Goal: Task Accomplishment & Management: Complete application form

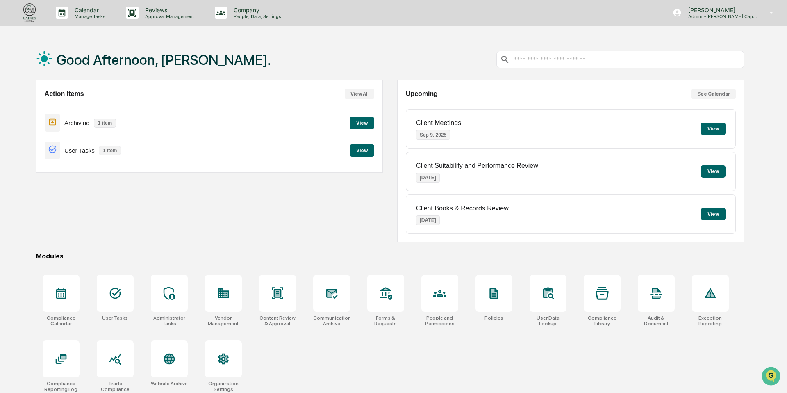
click at [356, 127] on button "View" at bounding box center [362, 123] width 25 height 12
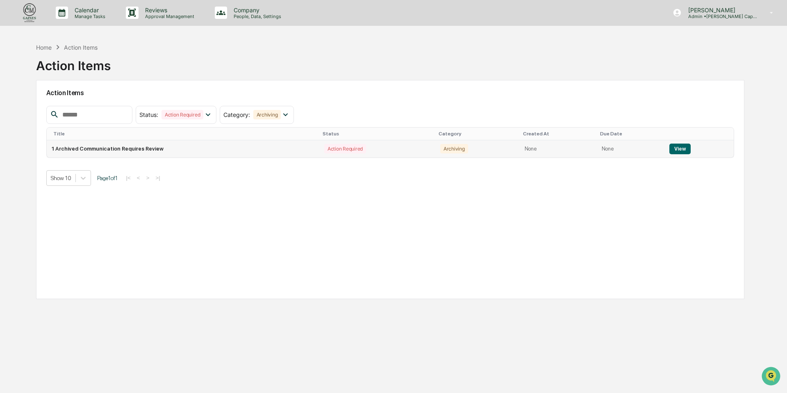
click at [242, 146] on td "1 Archived Communication Requires Review" at bounding box center [183, 148] width 273 height 17
click at [677, 151] on button "View" at bounding box center [680, 149] width 21 height 11
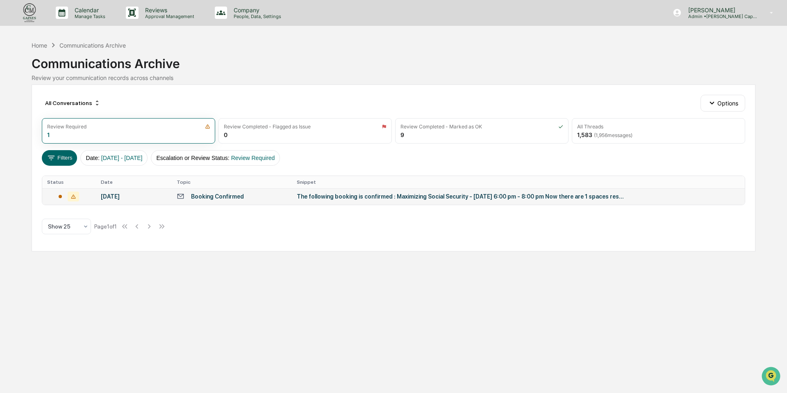
click at [415, 195] on div "The following booking is confirmed : Maximizing Social Security - [DATE] 6:00 p…" at bounding box center [461, 196] width 328 height 7
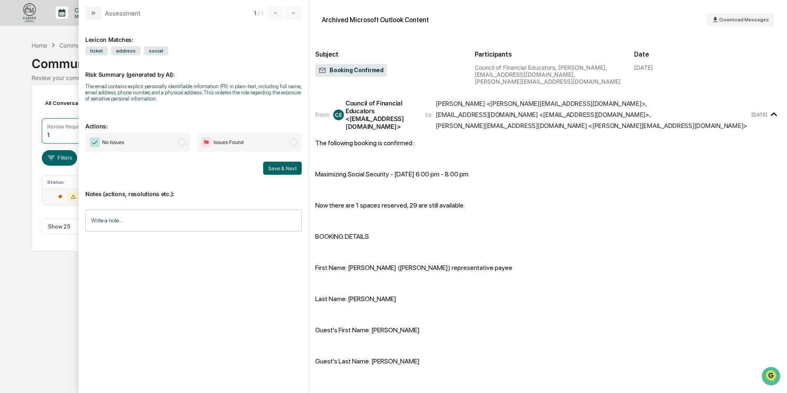
click at [184, 144] on span "modal" at bounding box center [181, 142] width 7 height 7
click at [276, 175] on button "Save & Next" at bounding box center [282, 168] width 39 height 13
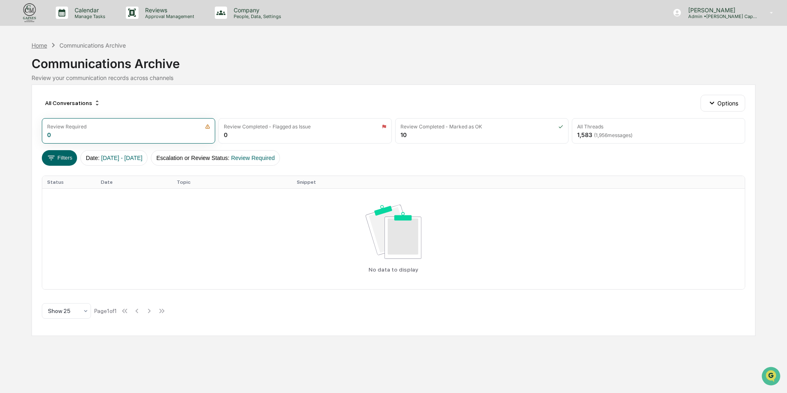
click at [39, 45] on div "Home" at bounding box center [40, 45] width 16 height 7
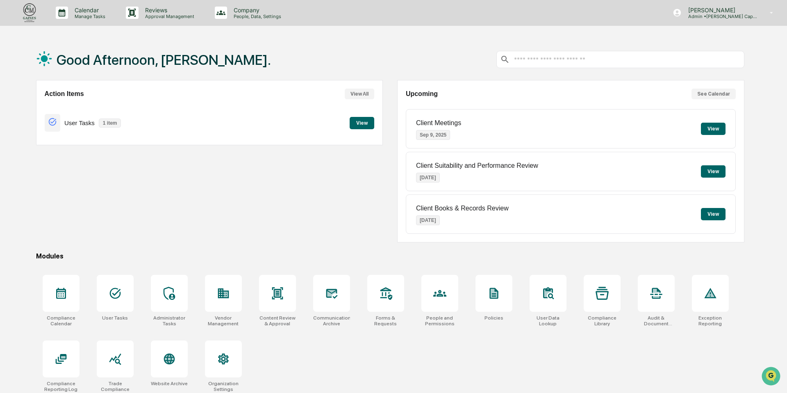
click at [359, 123] on button "View" at bounding box center [362, 123] width 25 height 12
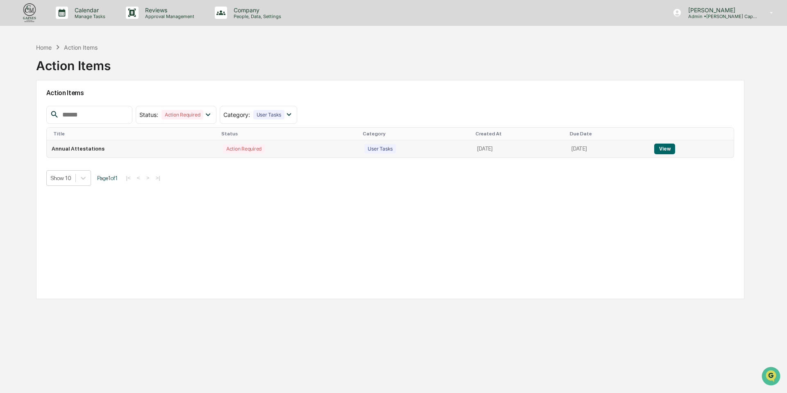
click at [675, 146] on button "View" at bounding box center [664, 149] width 21 height 11
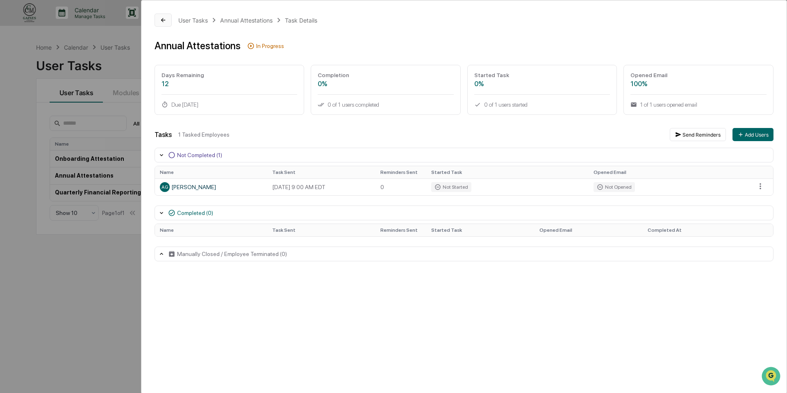
click at [162, 21] on icon at bounding box center [163, 20] width 4 height 4
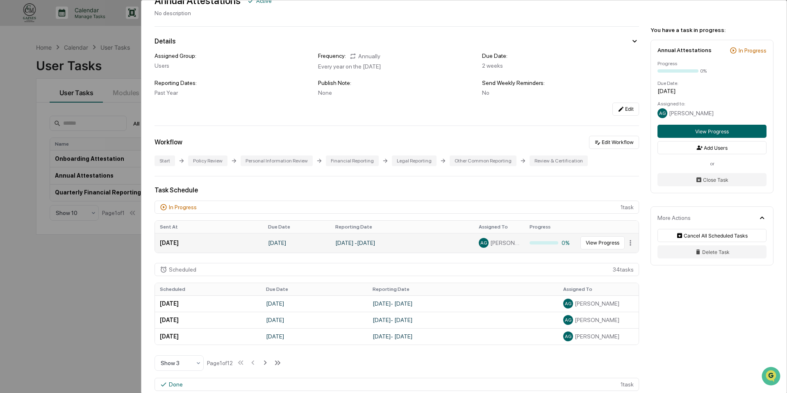
scroll to position [41, 0]
click at [83, 307] on div "User Tasks Annual Attestations Annual Attestations Active No description Detail…" at bounding box center [393, 196] width 787 height 393
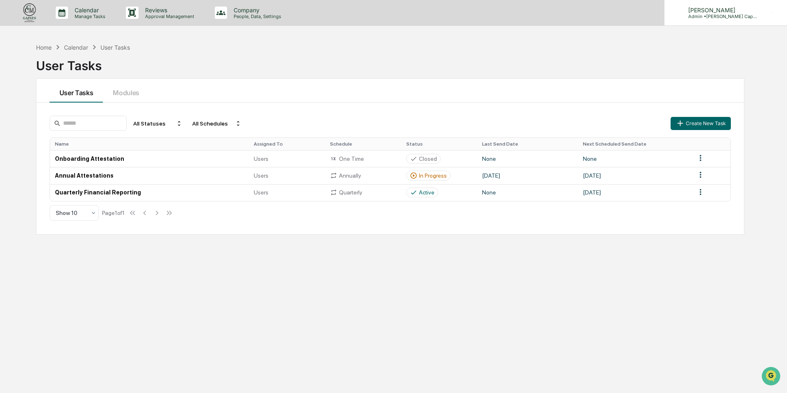
click at [727, 14] on p "Admin • [PERSON_NAME] Capital Management" at bounding box center [720, 17] width 76 height 6
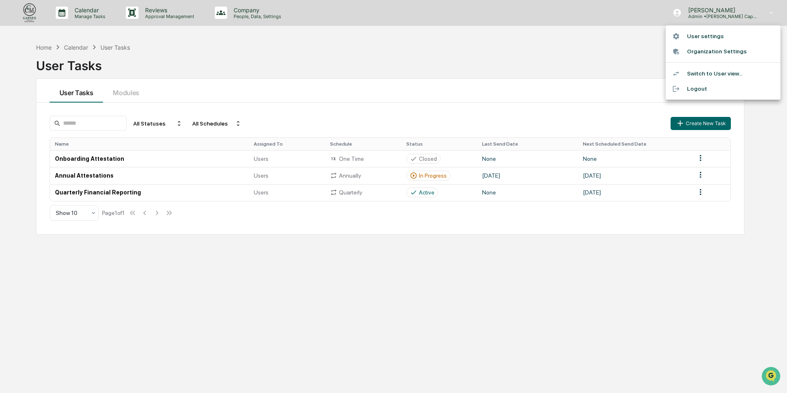
click at [708, 70] on li "Switch to User view..." at bounding box center [723, 73] width 115 height 15
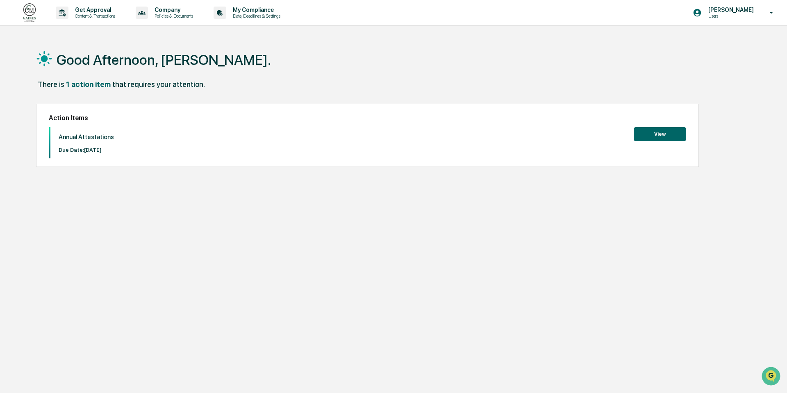
click at [657, 136] on button "View" at bounding box center [660, 134] width 52 height 14
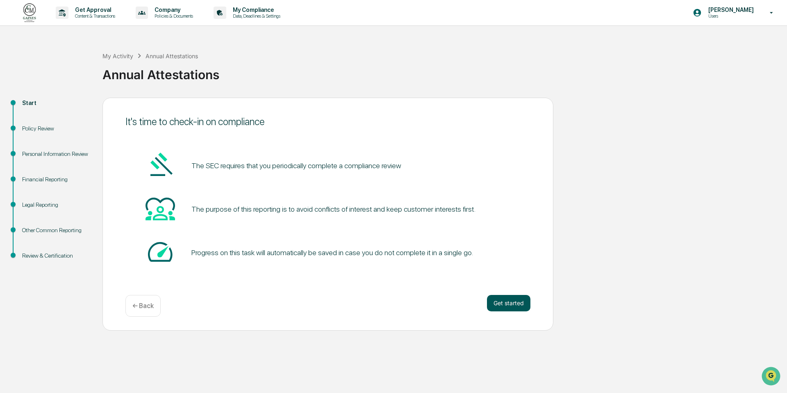
click at [518, 304] on button "Get started" at bounding box center [508, 303] width 43 height 16
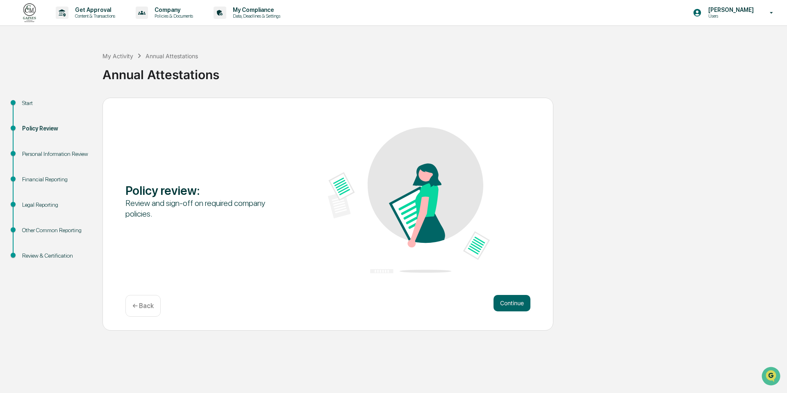
click at [518, 304] on button "Continue" at bounding box center [512, 303] width 37 height 16
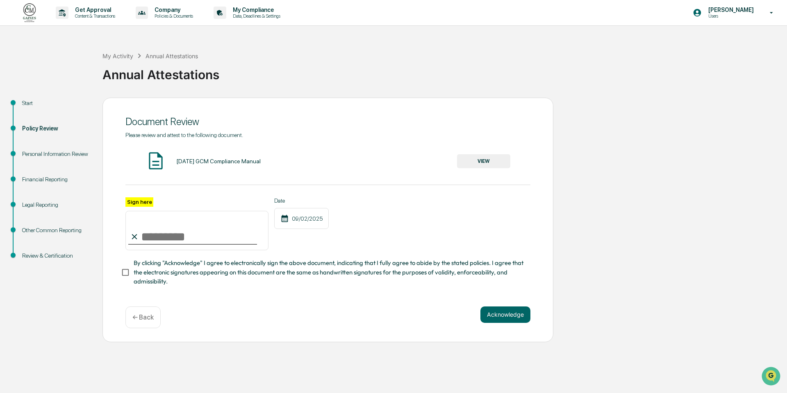
click at [467, 162] on button "VIEW" at bounding box center [483, 161] width 53 height 14
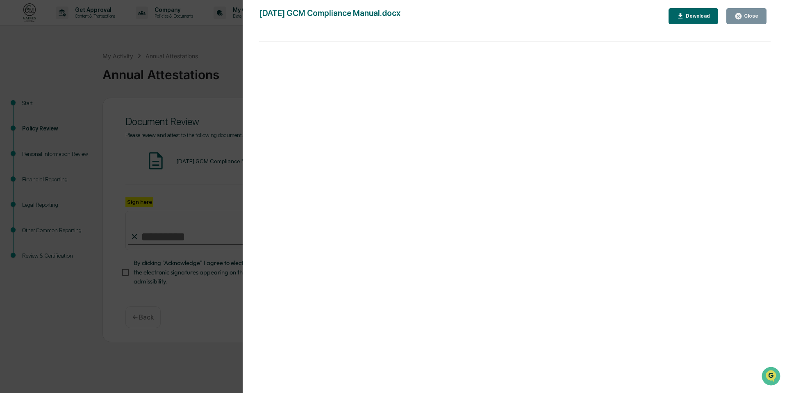
click at [699, 18] on div "Download" at bounding box center [697, 16] width 26 height 6
click at [751, 17] on div "Close" at bounding box center [751, 16] width 16 height 6
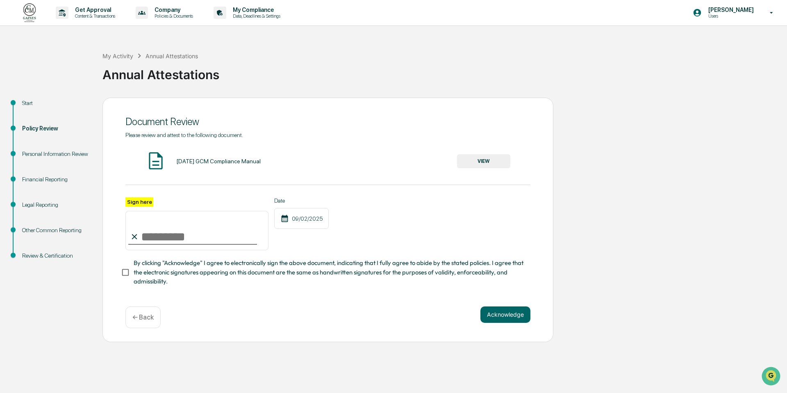
click at [157, 228] on input "Sign here" at bounding box center [196, 230] width 143 height 39
type input "**********"
click at [517, 313] on button "Acknowledge" at bounding box center [506, 314] width 50 height 16
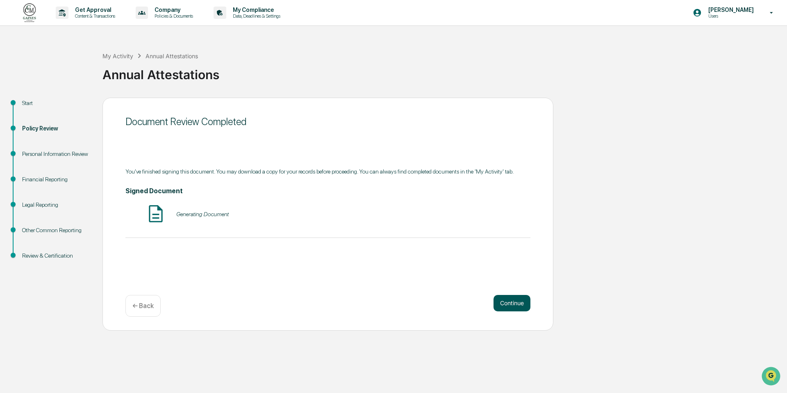
click at [519, 302] on button "Continue" at bounding box center [512, 303] width 37 height 16
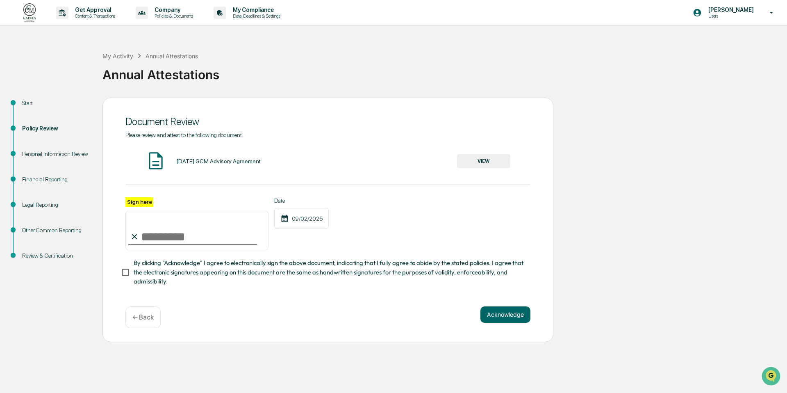
click at [474, 159] on button "VIEW" at bounding box center [483, 161] width 53 height 14
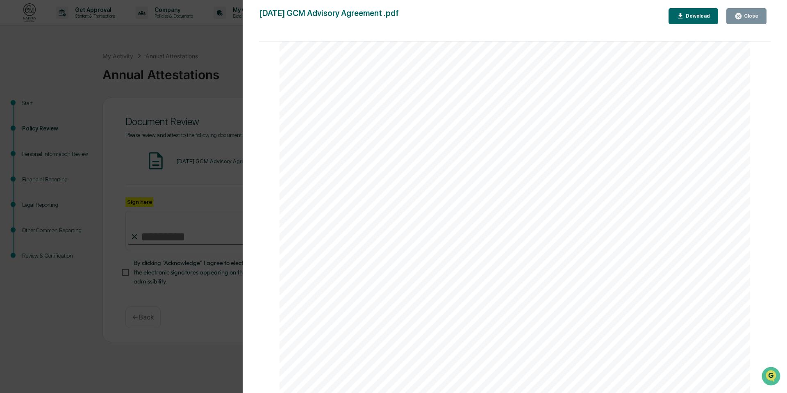
scroll to position [8356, 0]
drag, startPoint x: 406, startPoint y: 207, endPoint x: 452, endPoint y: 198, distance: 47.3
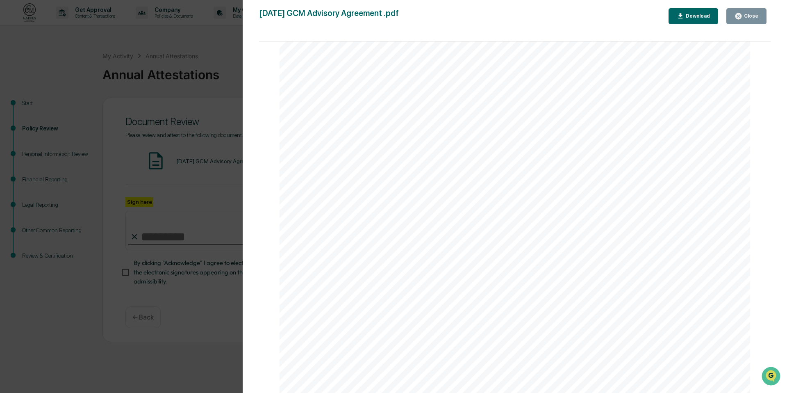
click at [745, 12] on div "Close" at bounding box center [747, 16] width 24 height 8
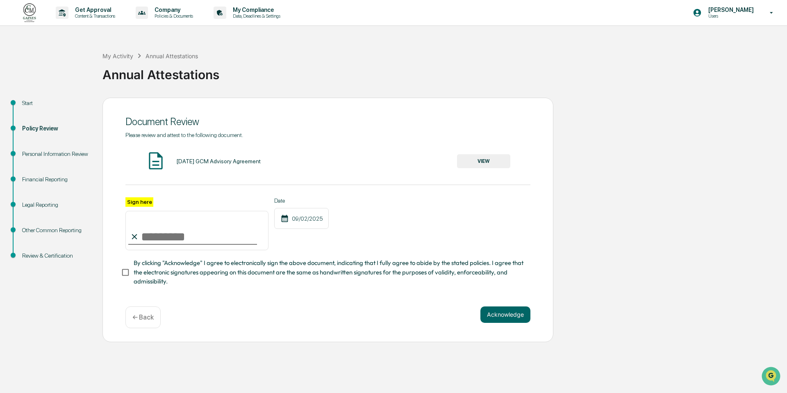
click at [164, 236] on input "Sign here" at bounding box center [196, 230] width 143 height 39
type input "**********"
click at [501, 317] on button "Acknowledge" at bounding box center [506, 314] width 50 height 16
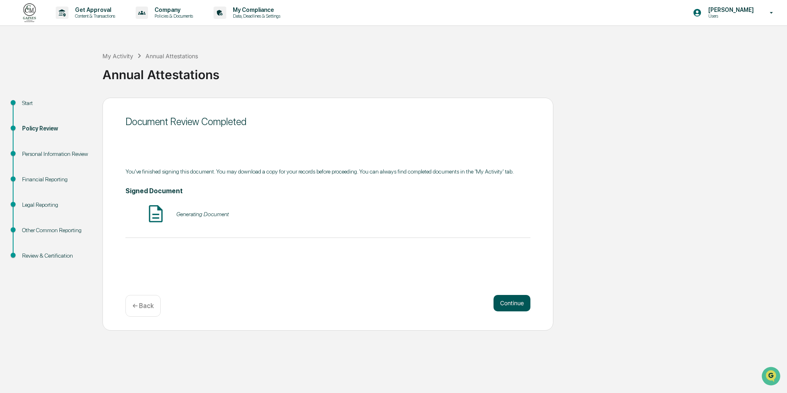
click at [511, 308] on button "Continue" at bounding box center [512, 303] width 37 height 16
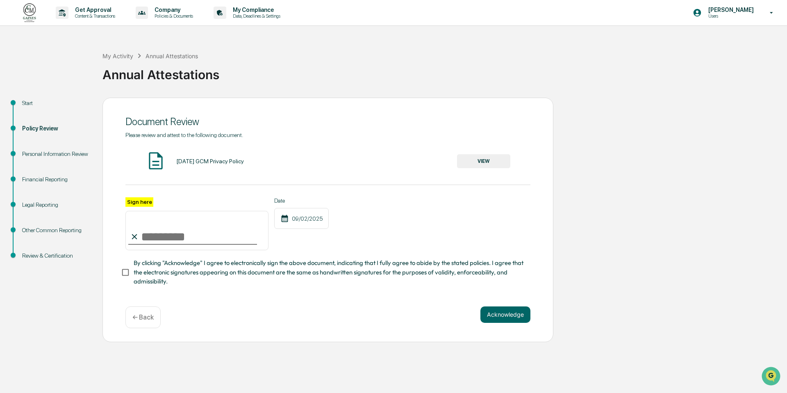
click at [493, 160] on button "VIEW" at bounding box center [483, 161] width 53 height 14
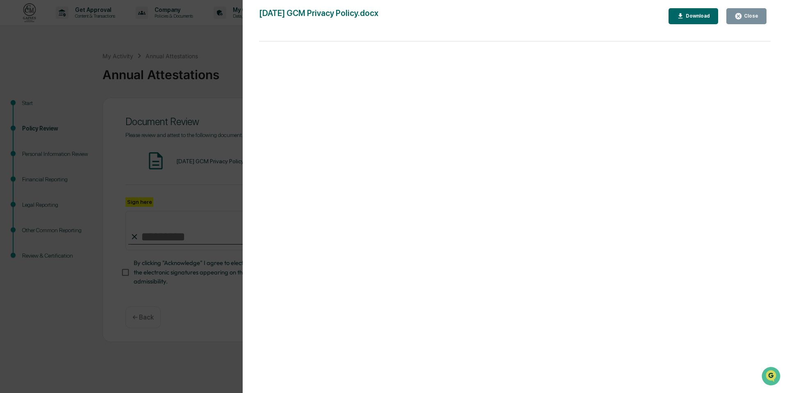
click at [759, 16] on button "Close" at bounding box center [747, 16] width 40 height 16
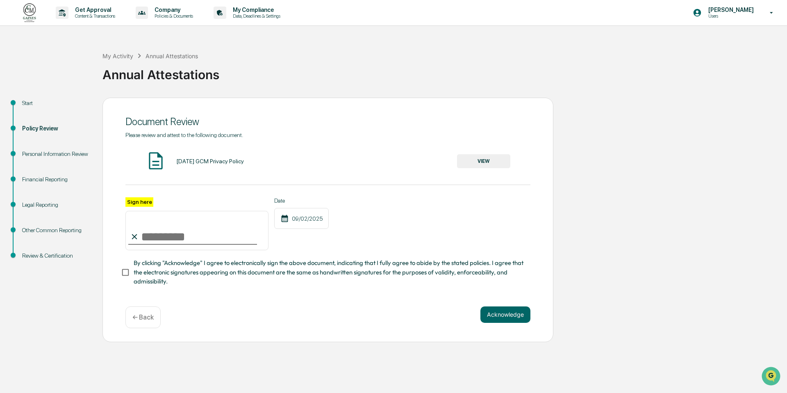
click at [153, 231] on input "Sign here" at bounding box center [196, 230] width 143 height 39
type input "**********"
click at [502, 311] on button "Acknowledge" at bounding box center [506, 314] width 50 height 16
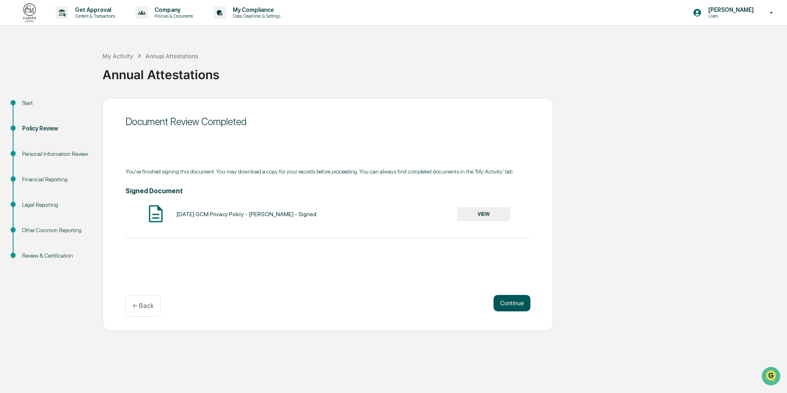
click at [507, 304] on button "Continue" at bounding box center [512, 303] width 37 height 16
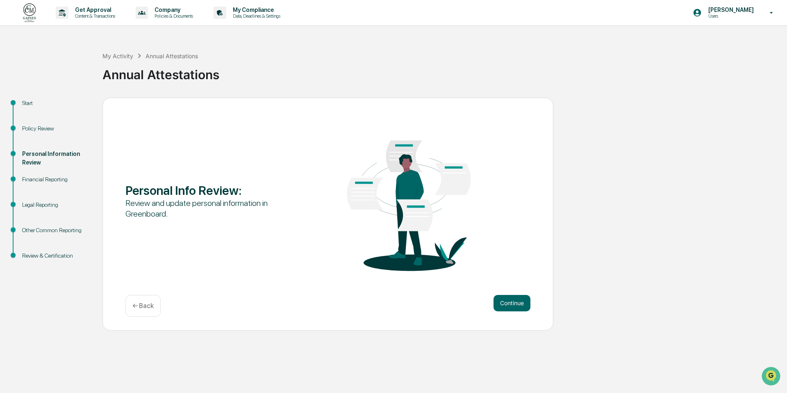
click at [507, 304] on button "Continue" at bounding box center [512, 303] width 37 height 16
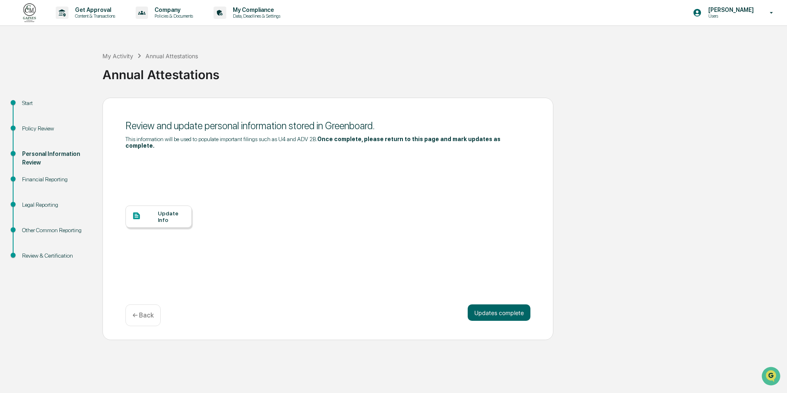
click at [173, 214] on div "Update Info" at bounding box center [171, 216] width 27 height 13
click at [497, 308] on button "Updates complete" at bounding box center [499, 312] width 63 height 16
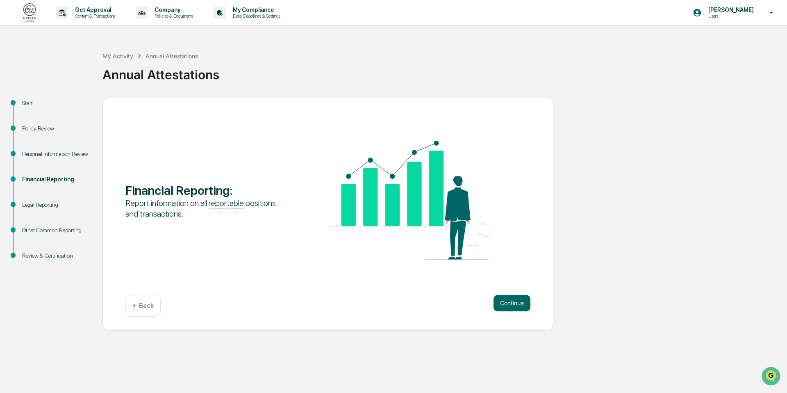
click at [497, 311] on div "Continue ← Back" at bounding box center [327, 306] width 405 height 22
click at [516, 303] on button "Continue" at bounding box center [512, 303] width 37 height 16
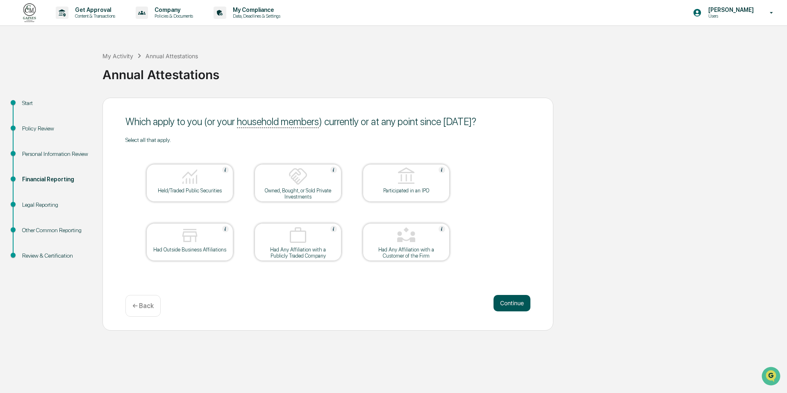
click at [516, 303] on button "Continue" at bounding box center [512, 303] width 37 height 16
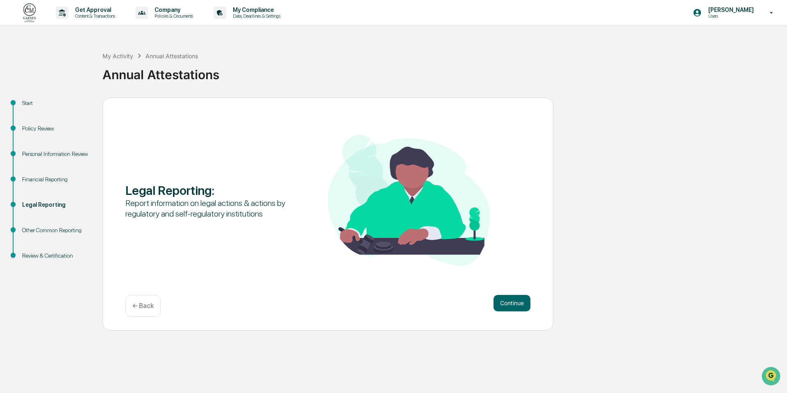
click at [516, 303] on button "Continue" at bounding box center [512, 303] width 37 height 16
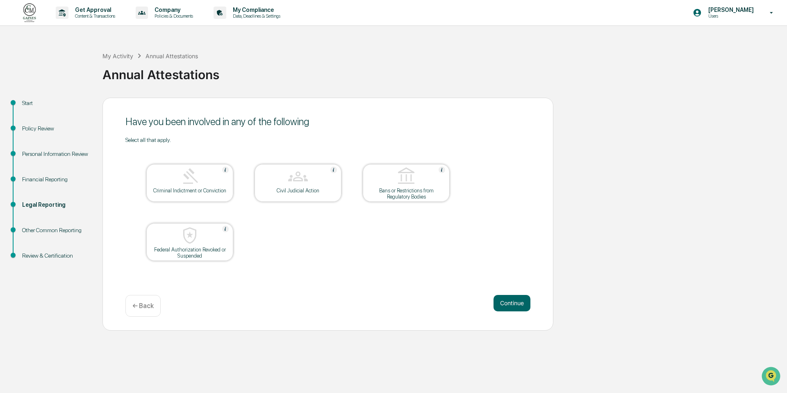
click at [516, 303] on button "Continue" at bounding box center [512, 303] width 37 height 16
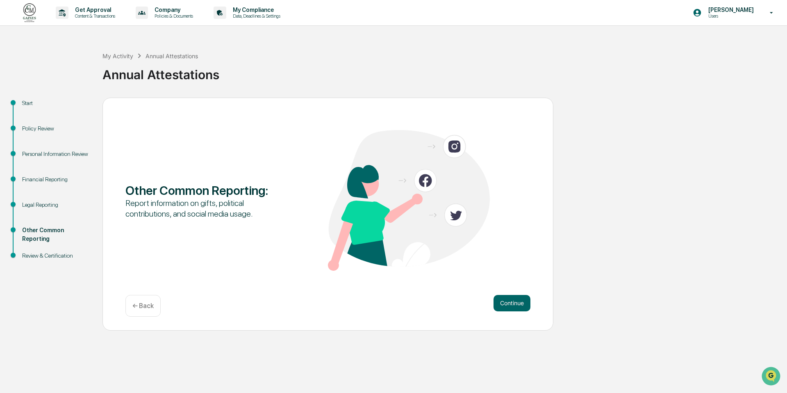
click at [516, 303] on button "Continue" at bounding box center [512, 303] width 37 height 16
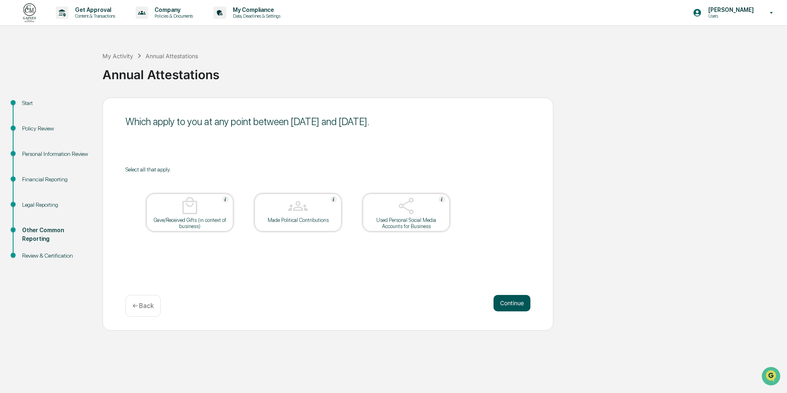
click at [516, 303] on button "Continue" at bounding box center [512, 303] width 37 height 16
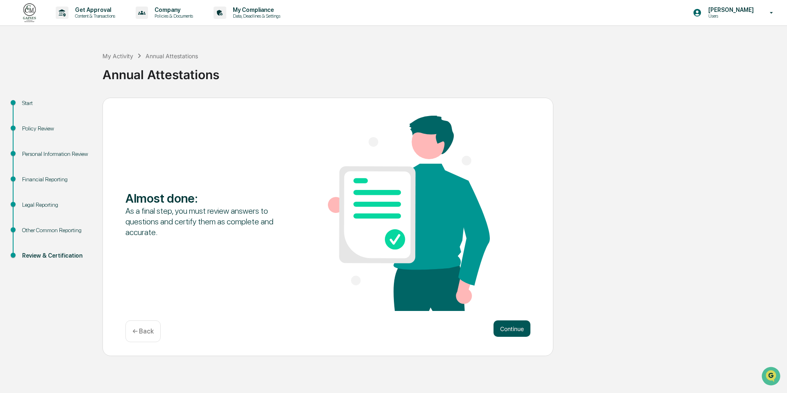
click at [511, 328] on button "Continue" at bounding box center [512, 328] width 37 height 16
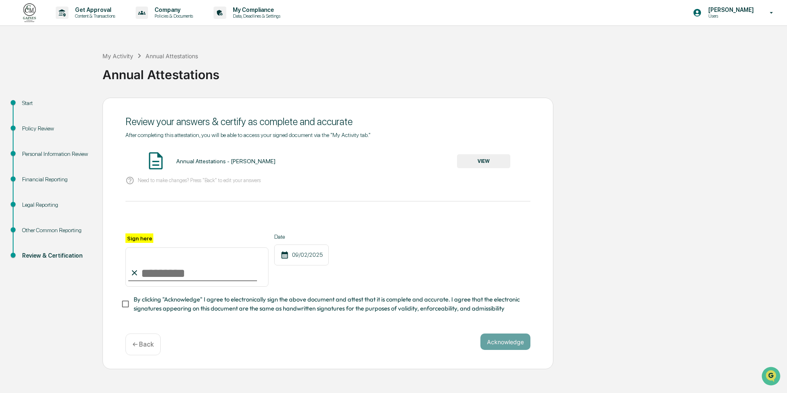
click at [204, 269] on input "Sign here" at bounding box center [196, 266] width 143 height 39
type input "**********"
click at [510, 343] on button "Acknowledge" at bounding box center [506, 341] width 50 height 16
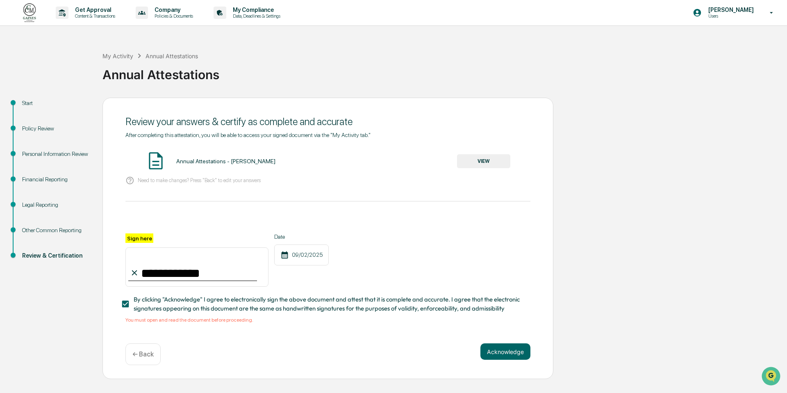
click at [485, 162] on button "VIEW" at bounding box center [483, 161] width 53 height 14
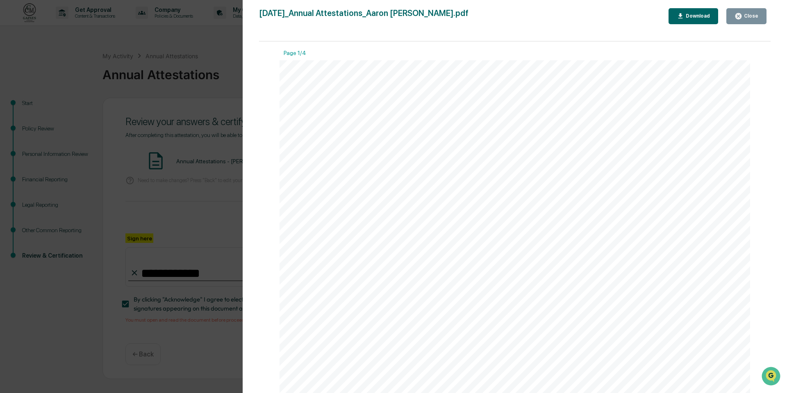
click at [748, 16] on div "Close" at bounding box center [751, 16] width 16 height 6
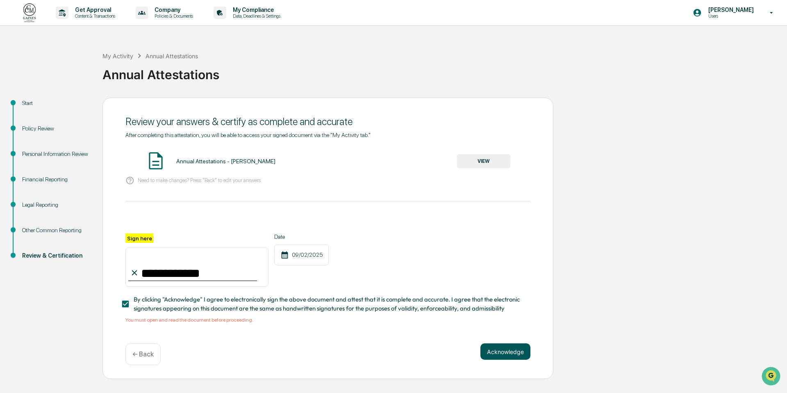
click at [497, 353] on button "Acknowledge" at bounding box center [506, 351] width 50 height 16
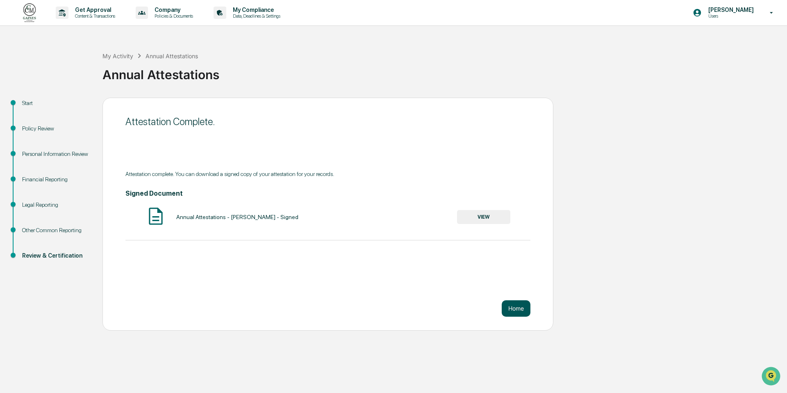
click at [524, 301] on button "Home" at bounding box center [516, 308] width 29 height 16
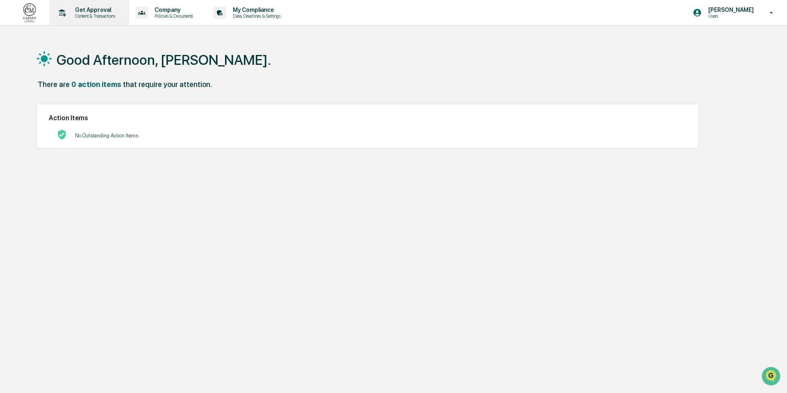
click at [92, 12] on p "Get Approval" at bounding box center [93, 10] width 51 height 7
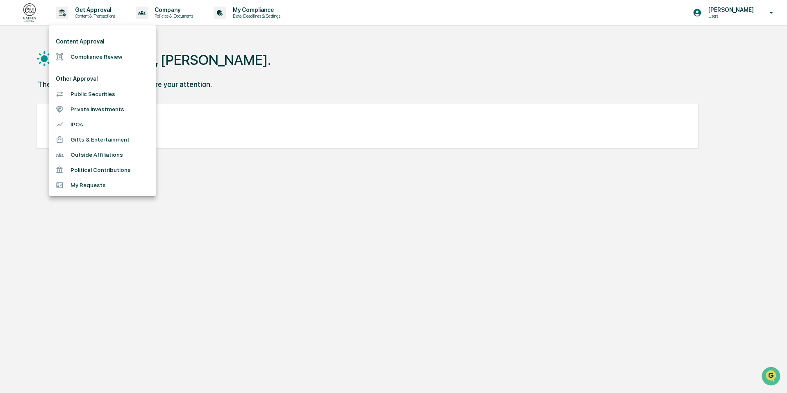
click at [233, 46] on div at bounding box center [393, 196] width 787 height 393
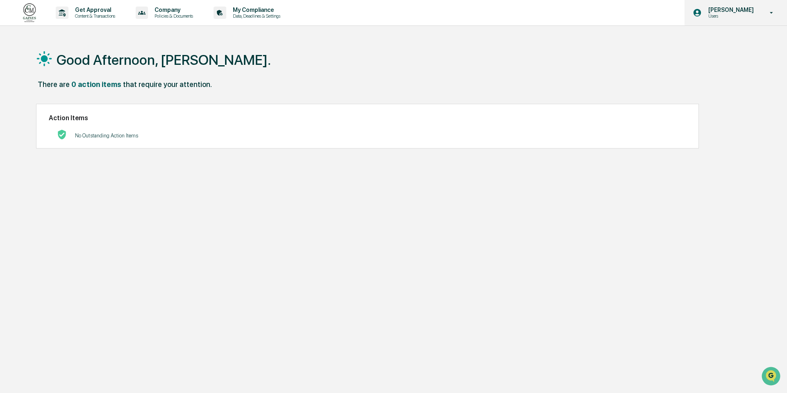
click at [739, 18] on p "Users" at bounding box center [730, 16] width 56 height 6
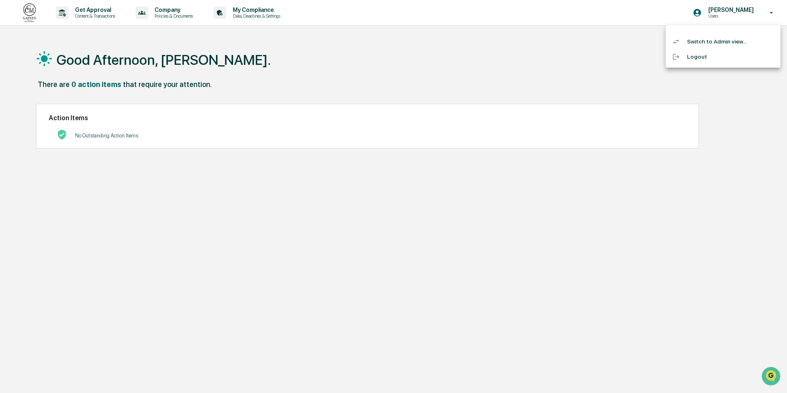
click at [716, 39] on li "Switch to Admin view..." at bounding box center [723, 41] width 115 height 15
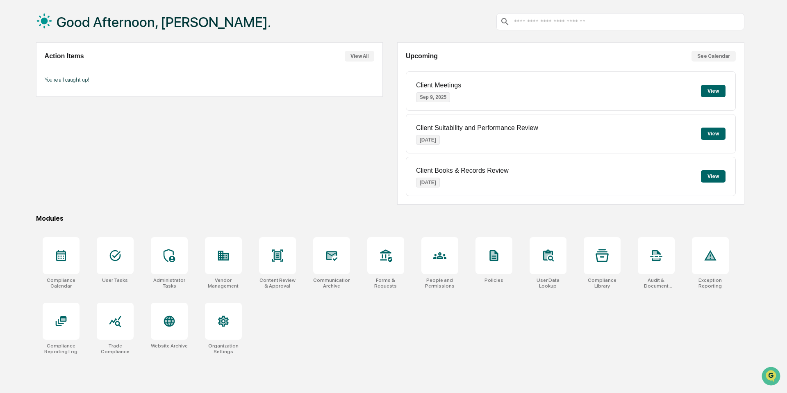
scroll to position [39, 0]
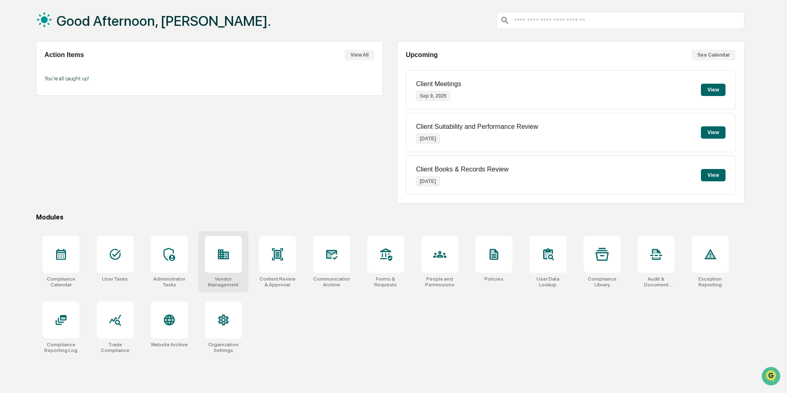
click at [214, 262] on div at bounding box center [223, 254] width 37 height 37
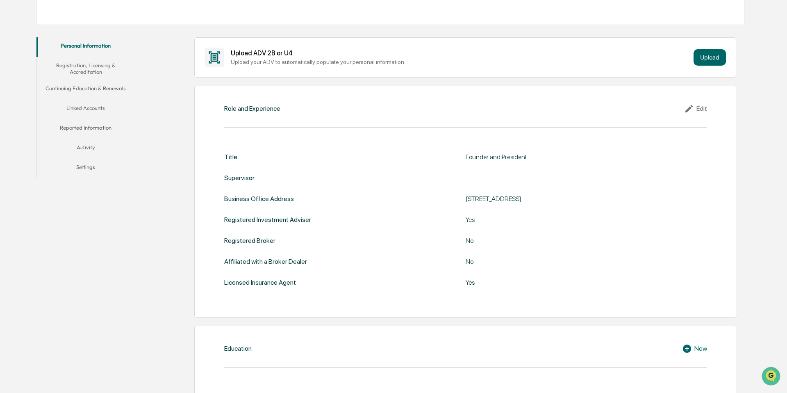
click at [697, 107] on div "Edit" at bounding box center [695, 109] width 23 height 10
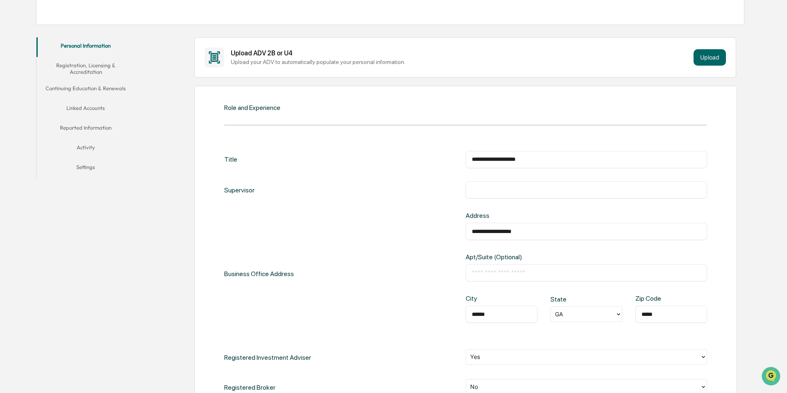
click at [493, 229] on input "**********" at bounding box center [586, 231] width 229 height 8
type input "*"
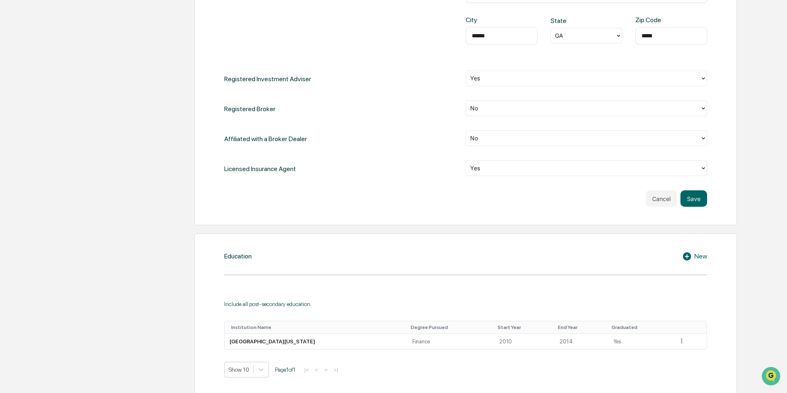
scroll to position [418, 0]
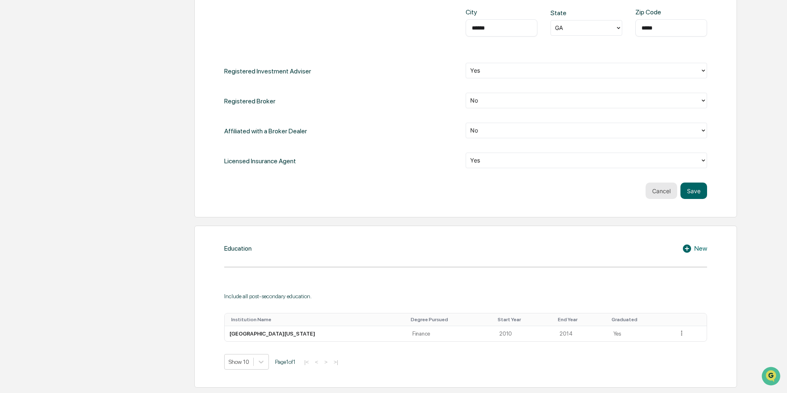
click at [663, 190] on button "Cancel" at bounding box center [662, 190] width 32 height 16
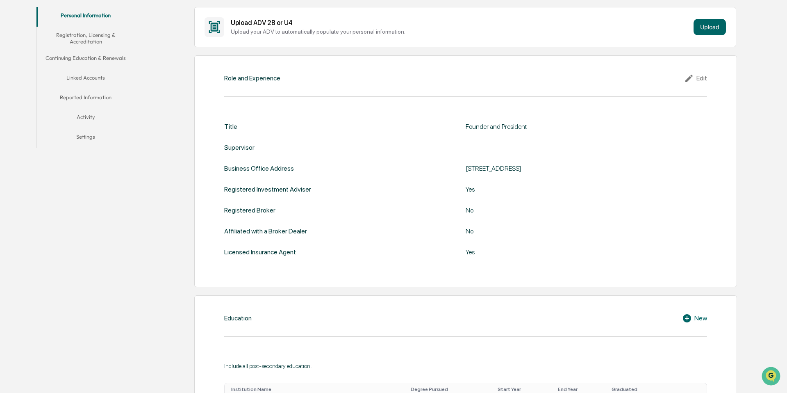
scroll to position [0, 0]
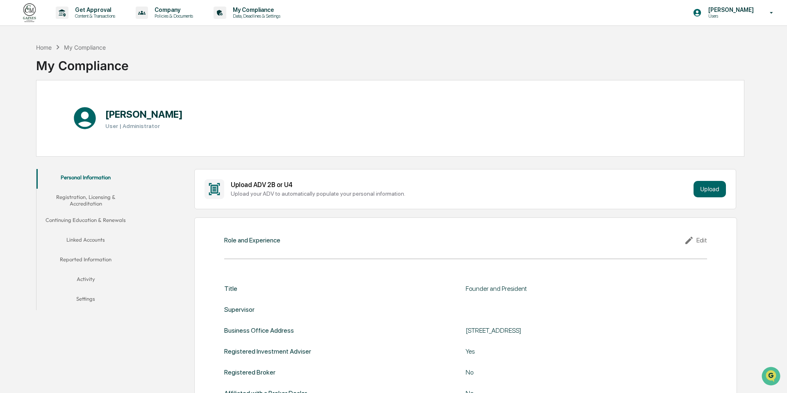
click at [92, 237] on button "Linked Accounts" at bounding box center [85, 241] width 99 height 20
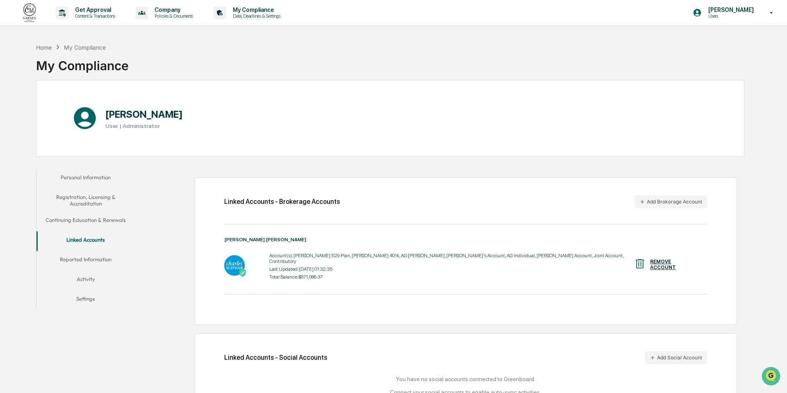
scroll to position [39, 0]
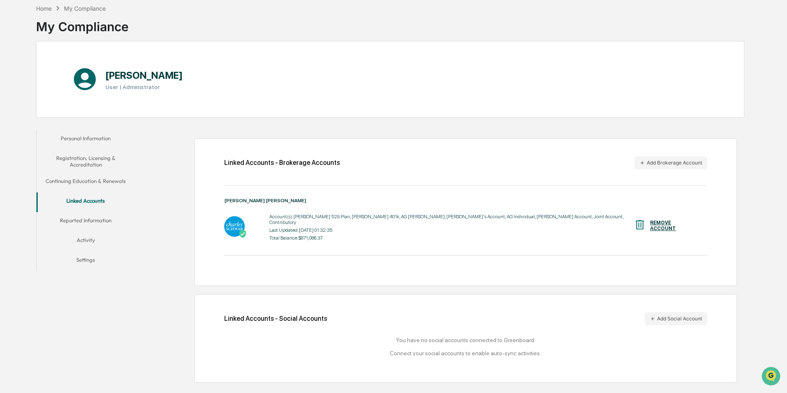
click at [80, 220] on button "Reported Information" at bounding box center [85, 222] width 99 height 20
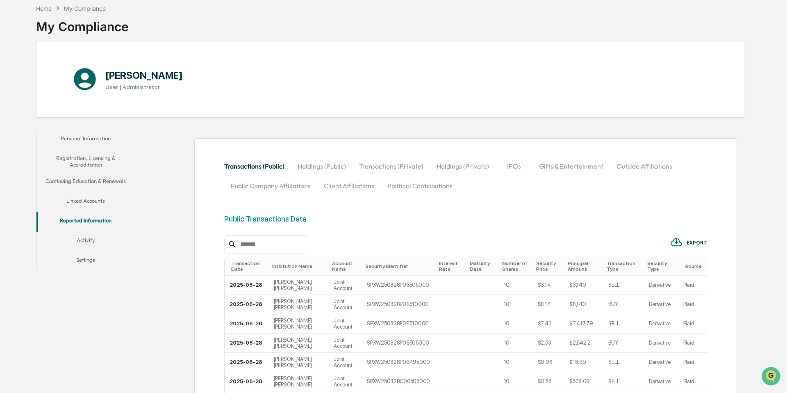
click at [86, 239] on button "Activity" at bounding box center [85, 242] width 99 height 20
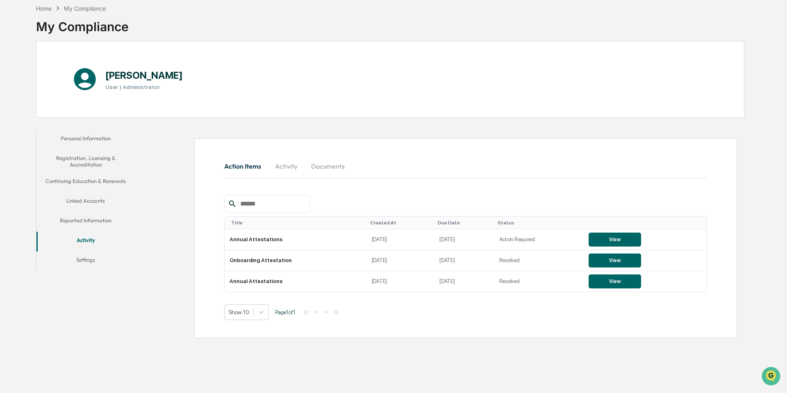
click at [82, 8] on div "My Compliance" at bounding box center [85, 8] width 42 height 7
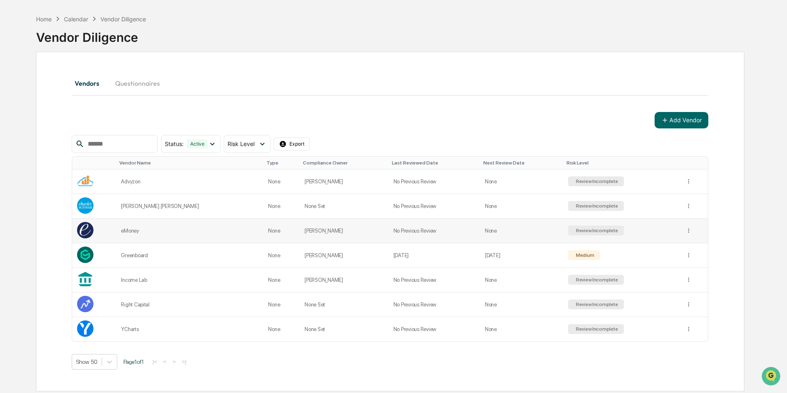
click at [587, 230] on div "Review Incomplete" at bounding box center [596, 231] width 44 height 6
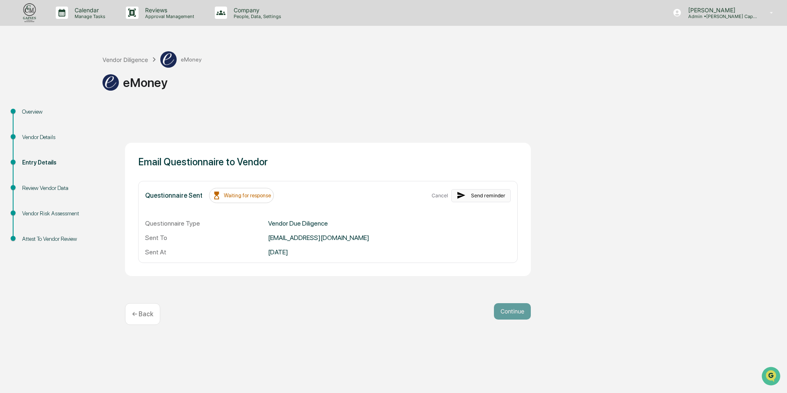
click at [488, 196] on button "Send reminder" at bounding box center [480, 195] width 59 height 13
click at [62, 188] on div "Review Vendor Data" at bounding box center [55, 188] width 67 height 9
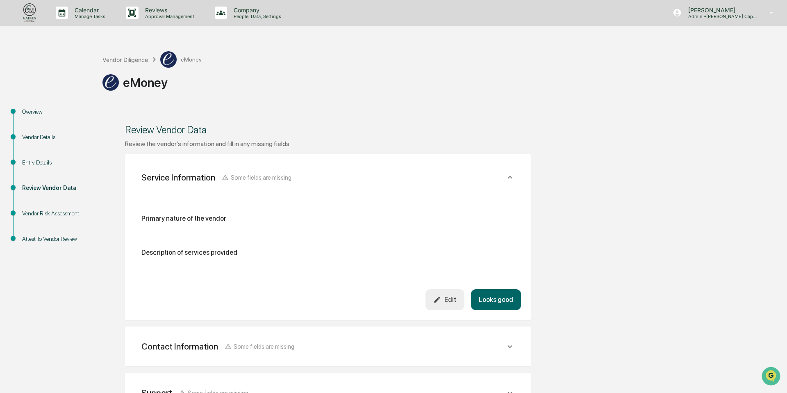
scroll to position [198, 0]
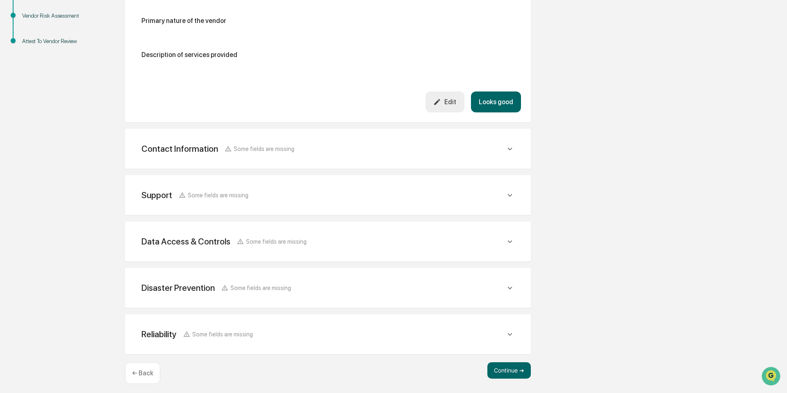
click at [146, 373] on div "← Back" at bounding box center [142, 373] width 35 height 22
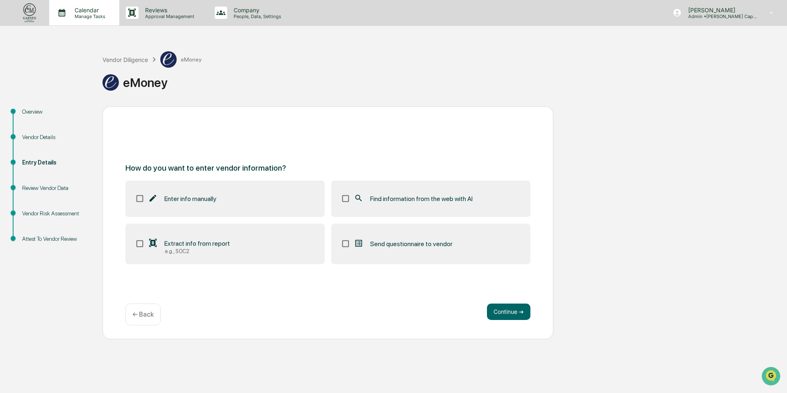
click at [89, 10] on p "Calendar" at bounding box center [88, 10] width 41 height 7
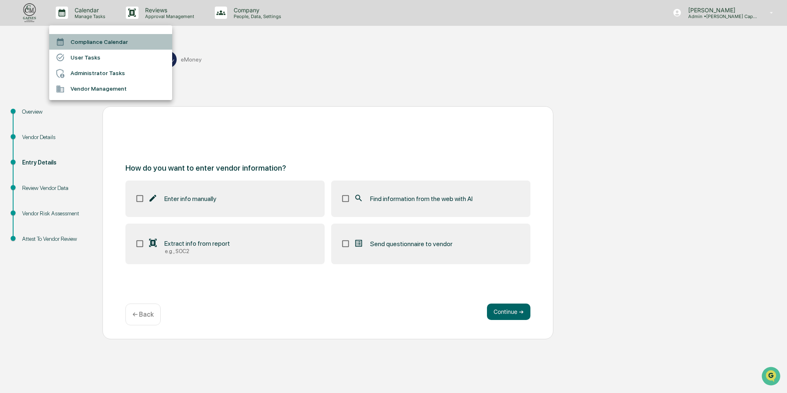
click at [105, 42] on li "Compliance Calendar" at bounding box center [110, 42] width 123 height 16
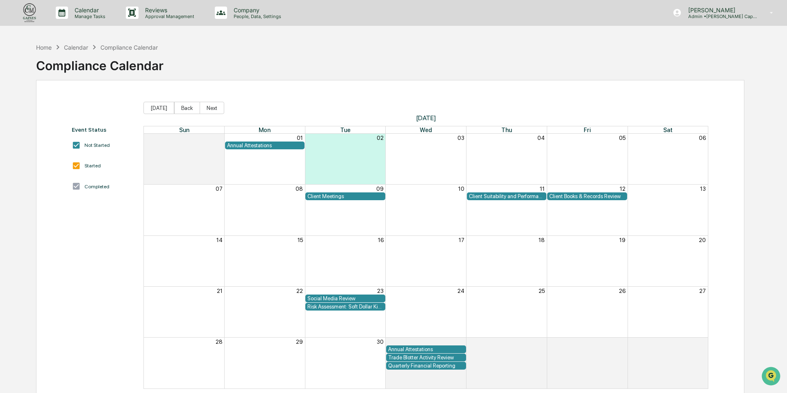
click at [367, 196] on div "Client Meetings" at bounding box center [346, 196] width 76 height 6
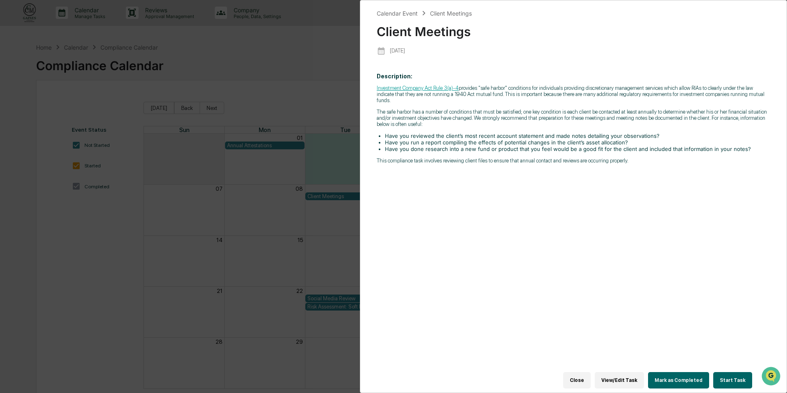
click at [574, 384] on button "Close" at bounding box center [576, 380] width 27 height 16
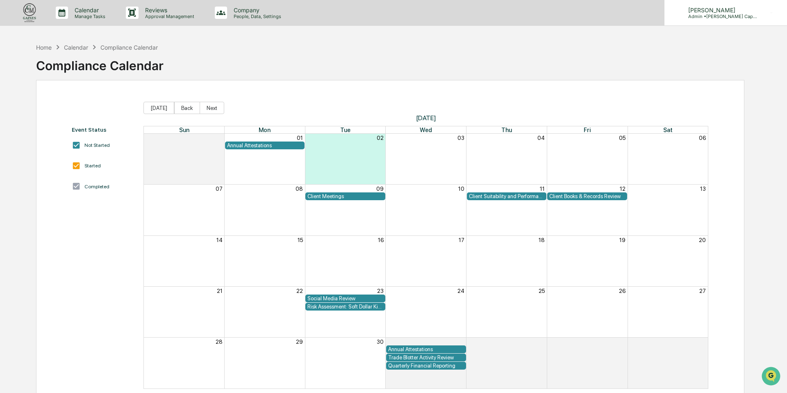
click at [754, 18] on p "Admin • [PERSON_NAME] Capital Management" at bounding box center [720, 17] width 76 height 6
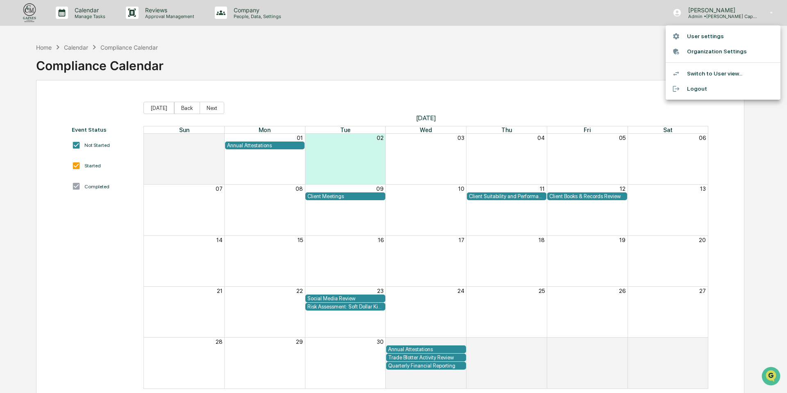
click at [713, 36] on li "User settings" at bounding box center [723, 36] width 115 height 15
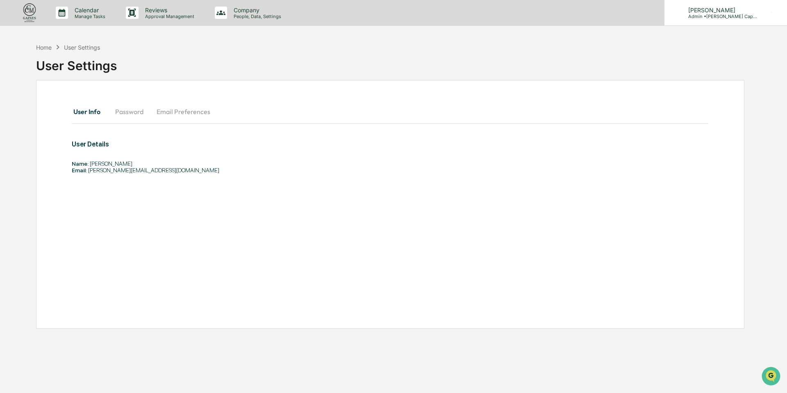
click at [744, 18] on p "Admin • [PERSON_NAME] Capital Management" at bounding box center [720, 17] width 76 height 6
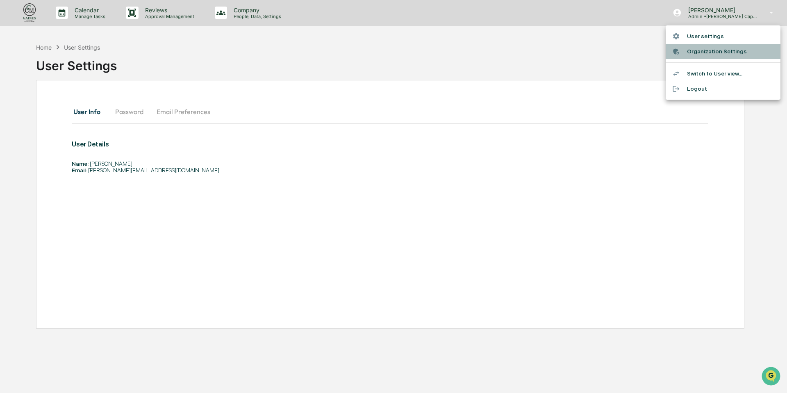
click at [704, 50] on li "Organization Settings" at bounding box center [723, 51] width 115 height 15
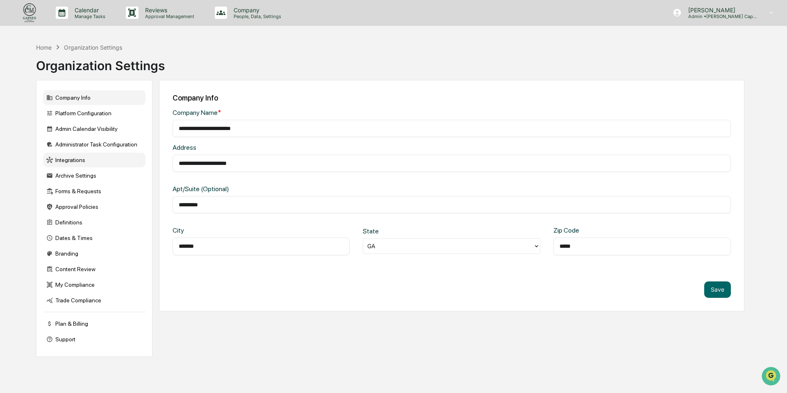
click at [82, 162] on div "Integrations" at bounding box center [94, 160] width 103 height 15
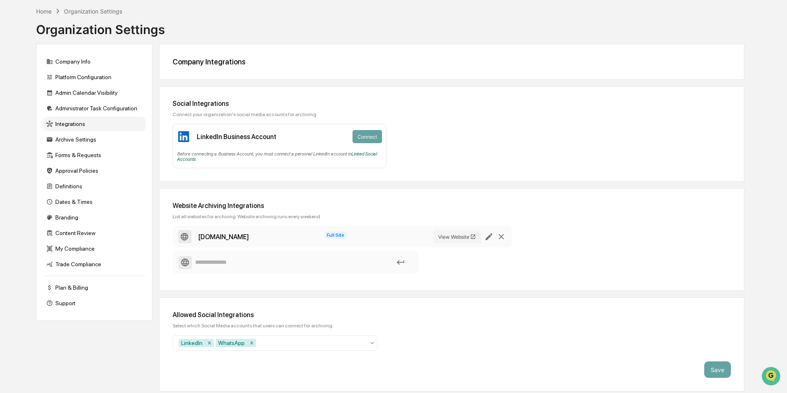
scroll to position [39, 0]
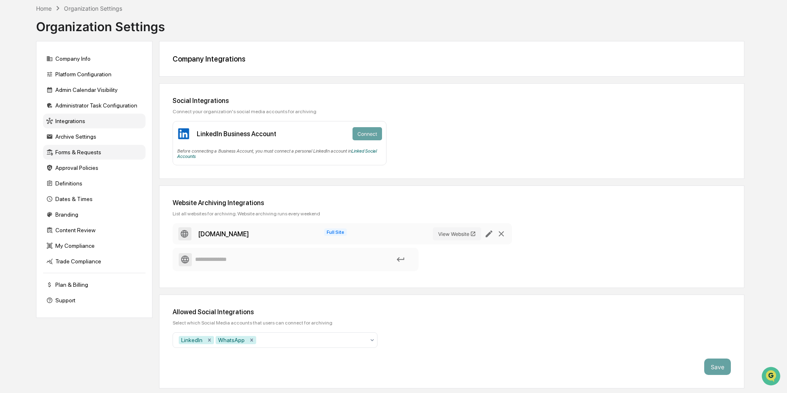
click at [86, 155] on div "Forms & Requests" at bounding box center [94, 152] width 103 height 15
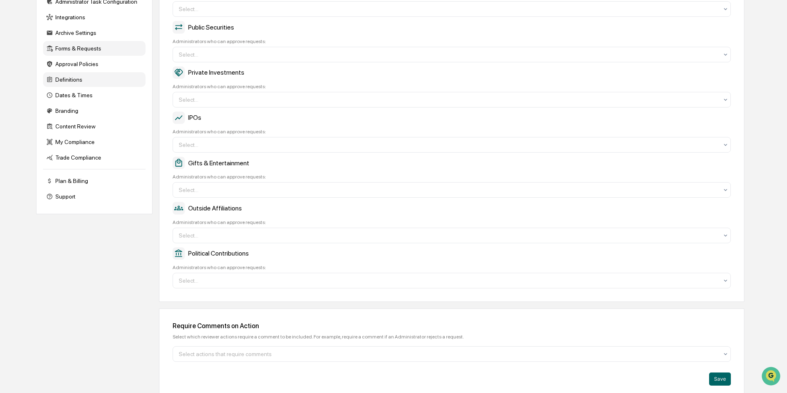
scroll to position [155, 0]
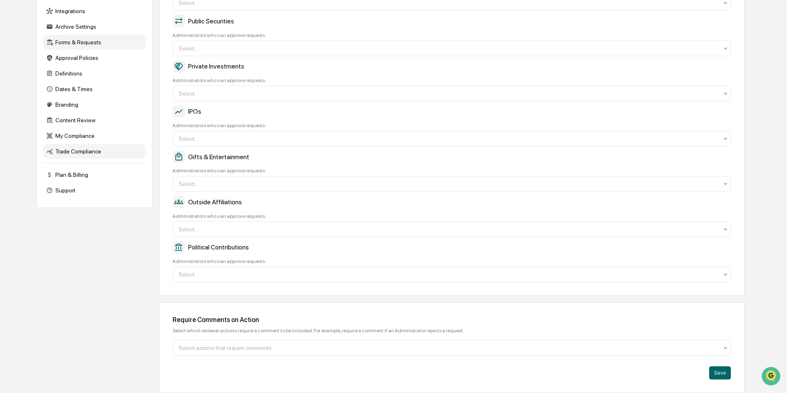
click at [79, 149] on div "Trade Compliance" at bounding box center [94, 151] width 103 height 15
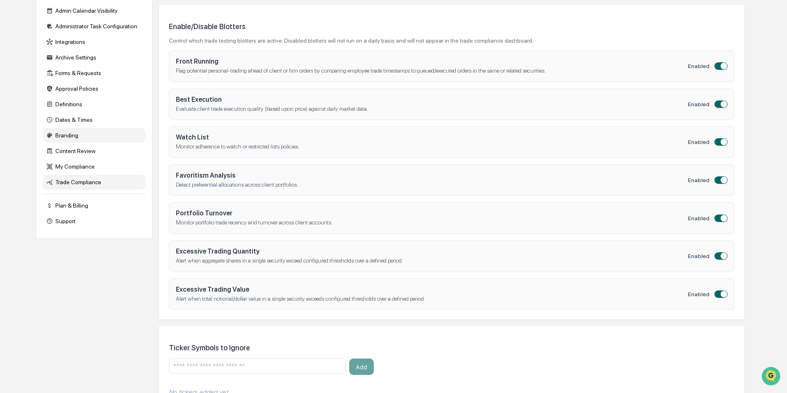
click at [82, 139] on div "Branding" at bounding box center [94, 135] width 103 height 15
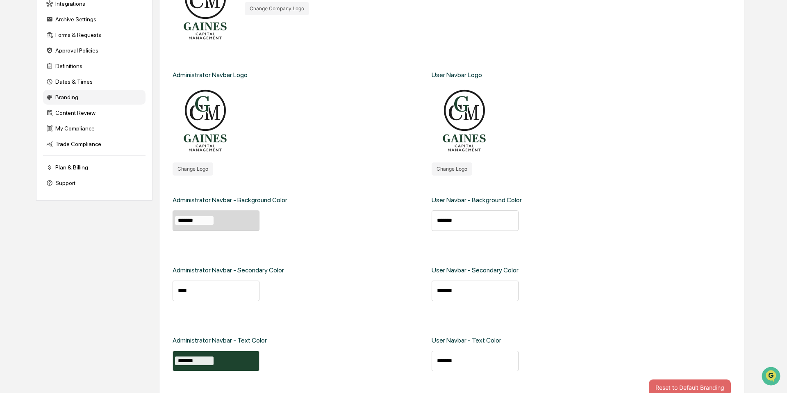
scroll to position [171, 0]
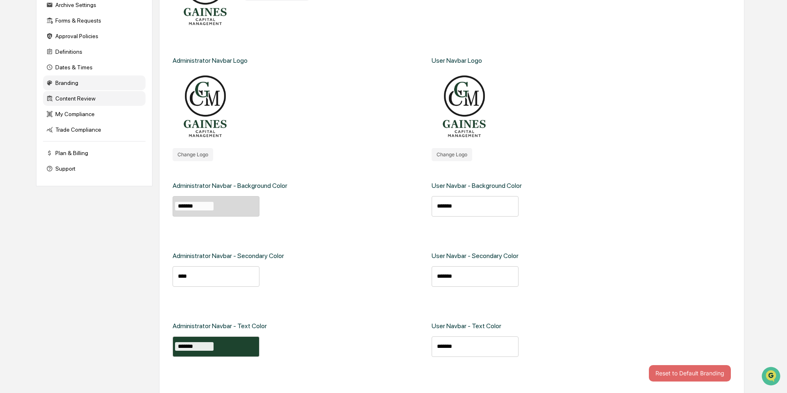
click at [85, 104] on div "Content Review" at bounding box center [94, 98] width 103 height 15
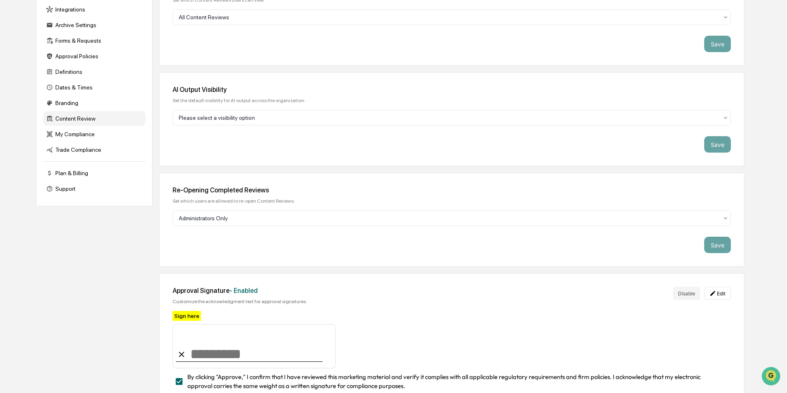
scroll to position [161, 0]
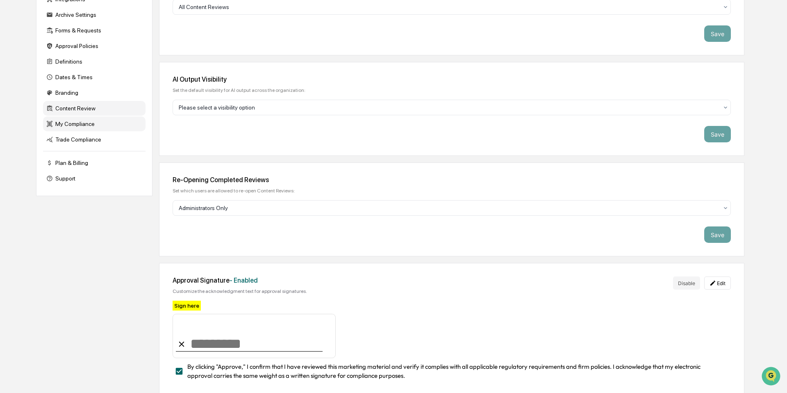
click at [78, 131] on div "My Compliance" at bounding box center [94, 123] width 103 height 15
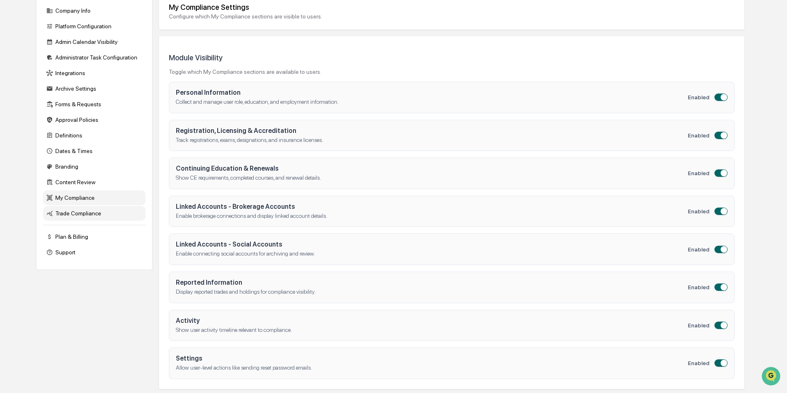
click at [74, 218] on div "Trade Compliance" at bounding box center [94, 213] width 103 height 15
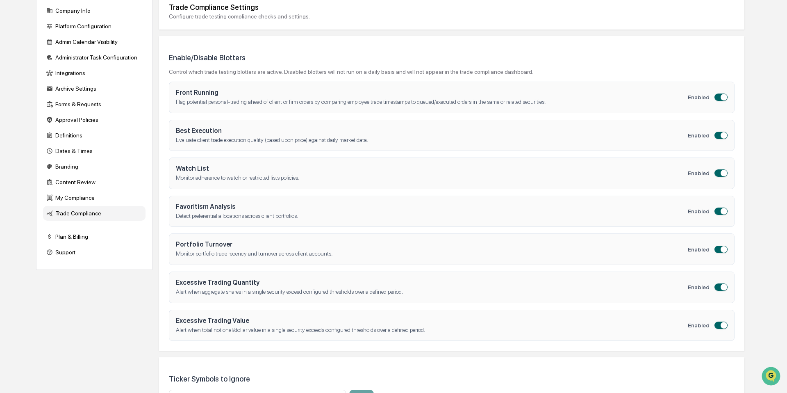
scroll to position [171, 0]
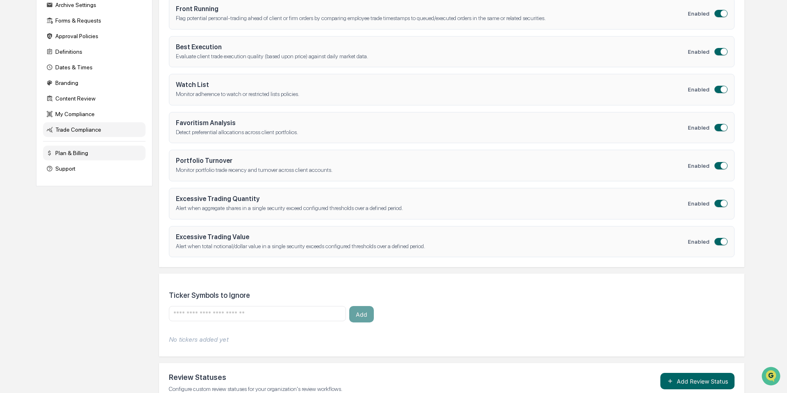
click at [92, 160] on div "Plan & Billing" at bounding box center [94, 153] width 103 height 15
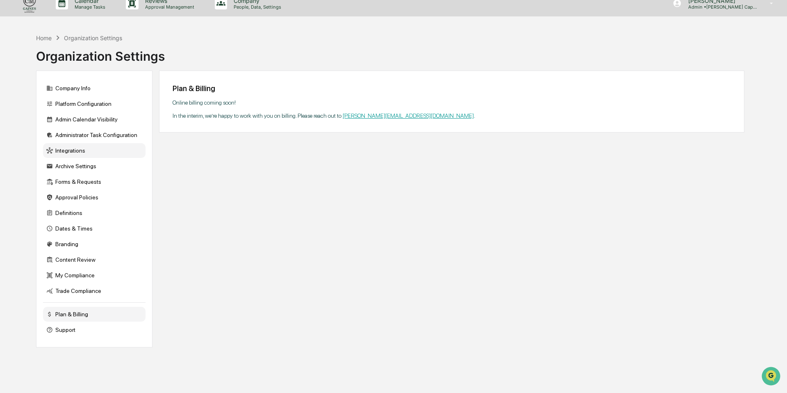
scroll to position [0, 0]
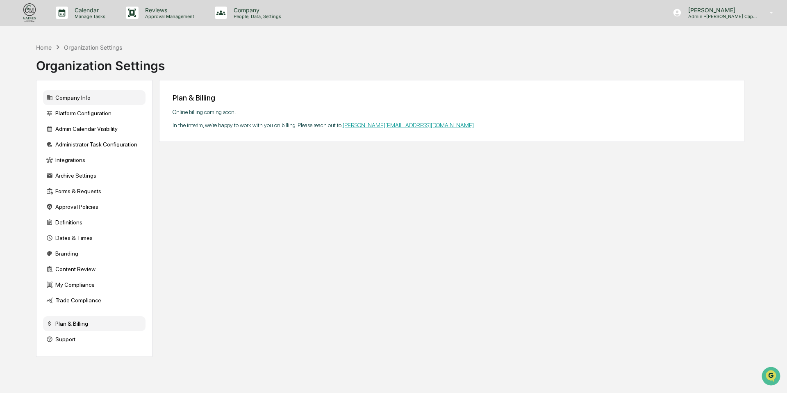
click at [68, 100] on div "Company Info" at bounding box center [94, 97] width 103 height 15
